Goal: Find contact information: Find contact information

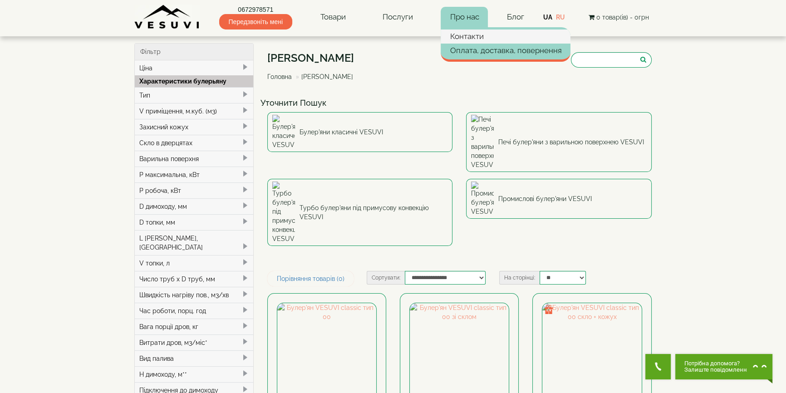
click at [462, 36] on link "Контакти" at bounding box center [506, 37] width 130 height 14
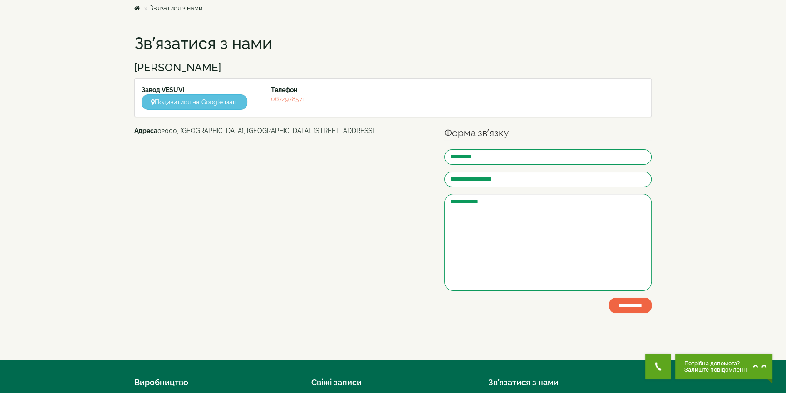
scroll to position [41, 0]
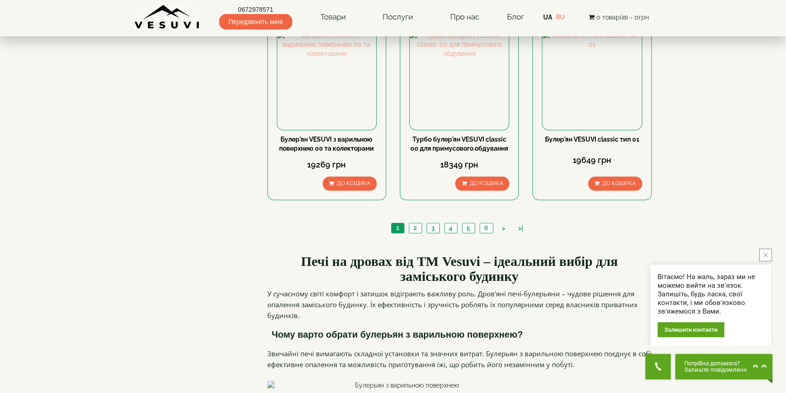
scroll to position [949, 0]
